Goal: Information Seeking & Learning: Learn about a topic

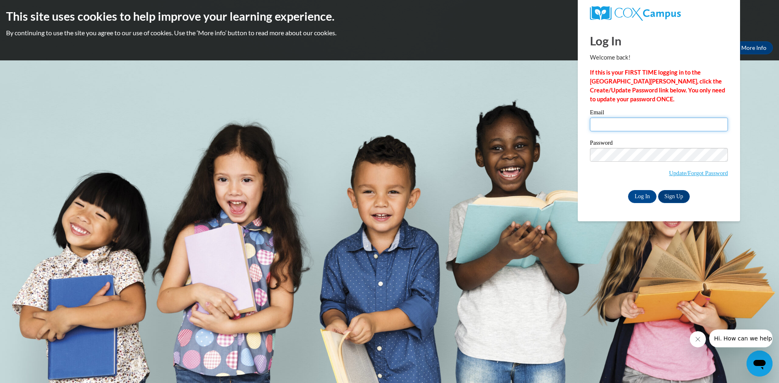
click at [655, 127] on input "Email" at bounding box center [659, 125] width 138 height 14
type input "arielomo028@gmail.com"
click at [630, 195] on input "Log In" at bounding box center [642, 196] width 28 height 13
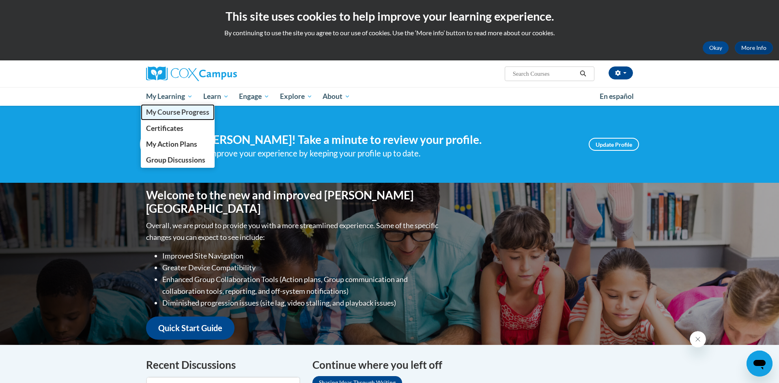
click at [188, 112] on span "My Course Progress" at bounding box center [177, 112] width 63 height 9
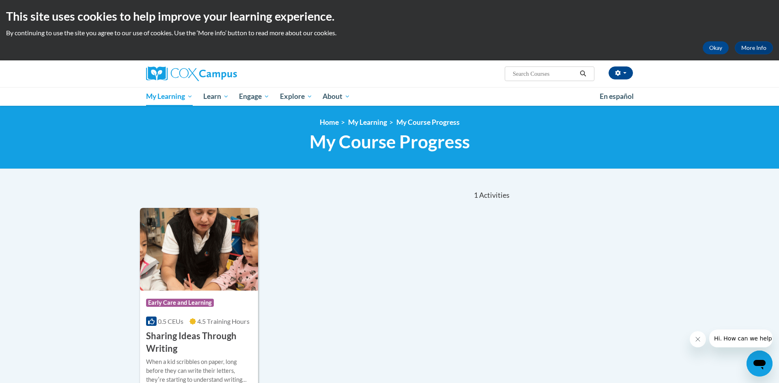
click at [229, 348] on h3 "Sharing Ideas Through Writing" at bounding box center [199, 342] width 106 height 25
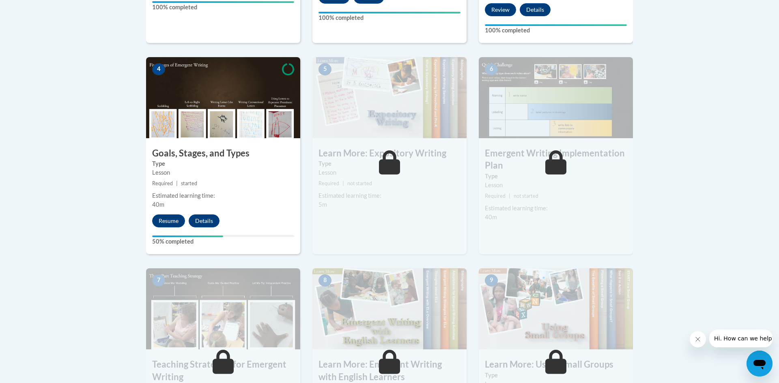
scroll to position [438, 0]
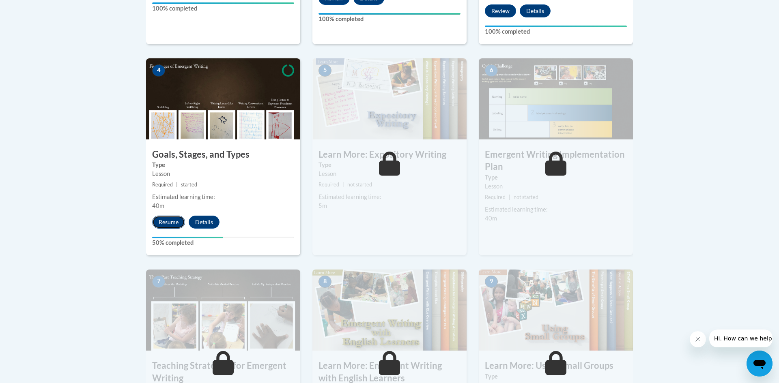
click at [172, 216] on button "Resume" at bounding box center [168, 222] width 33 height 13
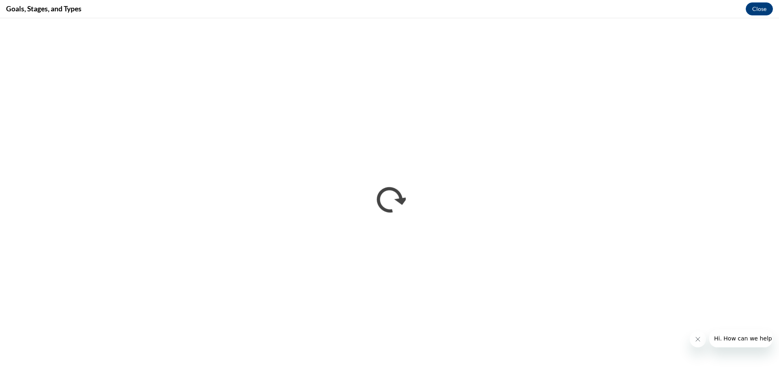
scroll to position [0, 0]
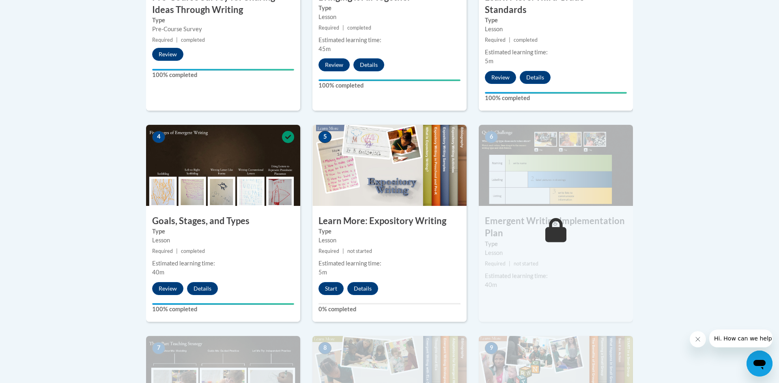
scroll to position [373, 0]
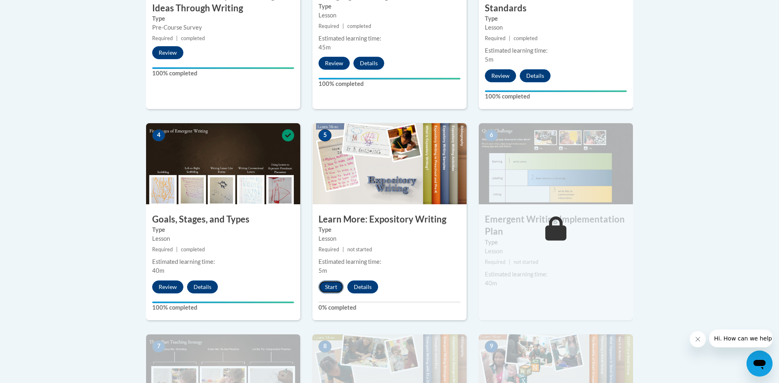
click at [326, 281] on button "Start" at bounding box center [330, 287] width 25 height 13
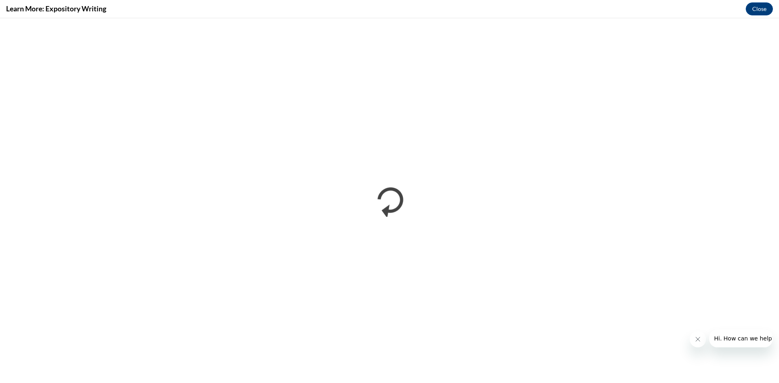
scroll to position [0, 0]
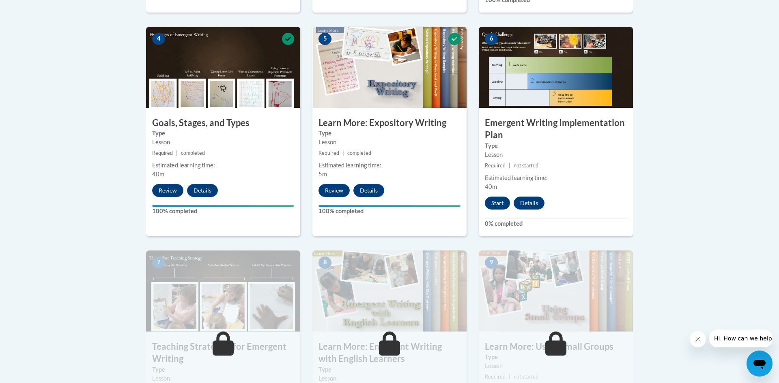
scroll to position [470, 0]
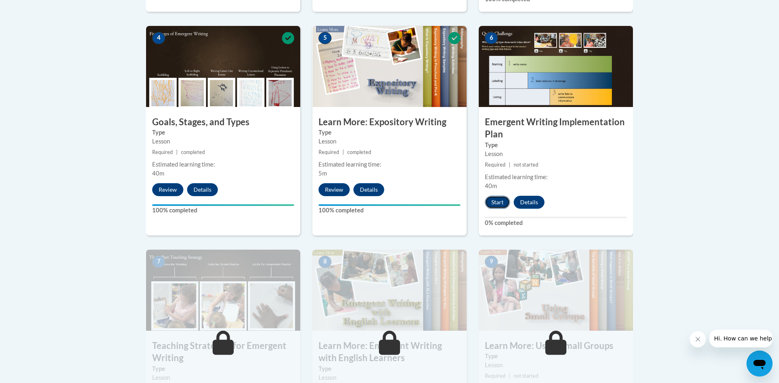
click at [496, 196] on button "Start" at bounding box center [497, 202] width 25 height 13
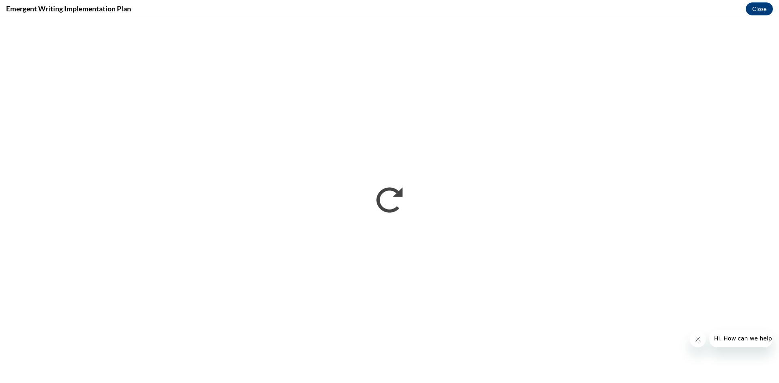
scroll to position [0, 0]
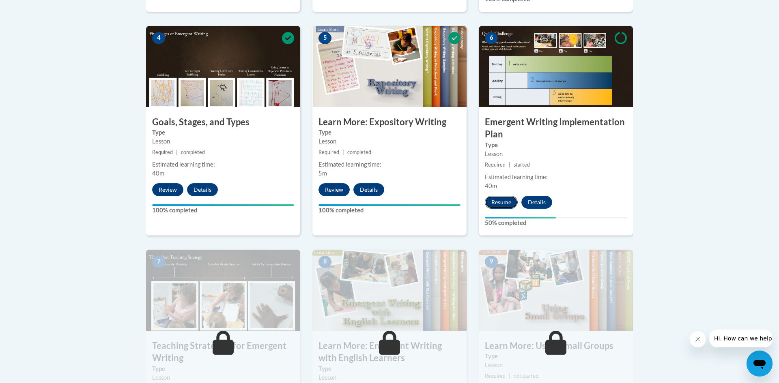
click at [510, 196] on button "Resume" at bounding box center [501, 202] width 33 height 13
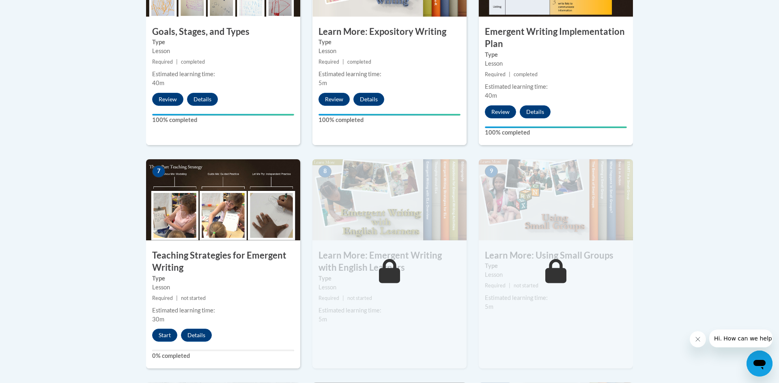
scroll to position [565, 0]
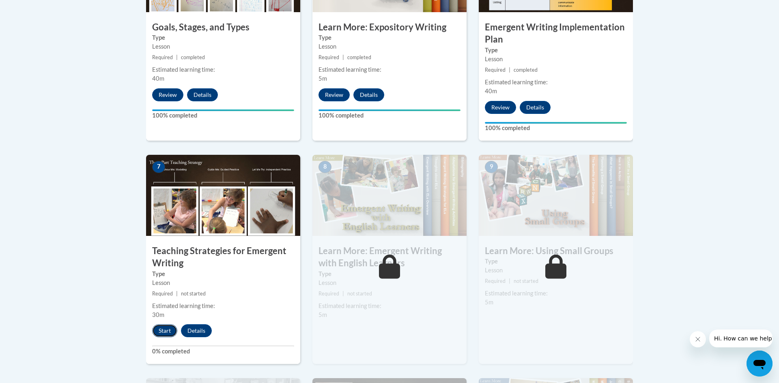
click at [159, 324] on button "Start" at bounding box center [164, 330] width 25 height 13
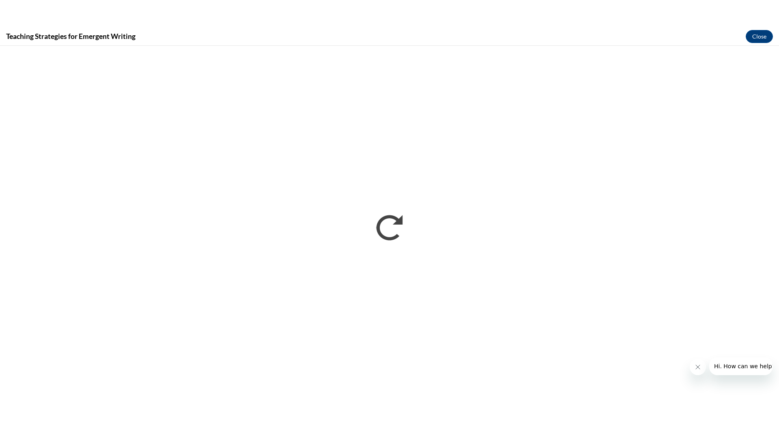
scroll to position [0, 0]
